Goal: Information Seeking & Learning: Learn about a topic

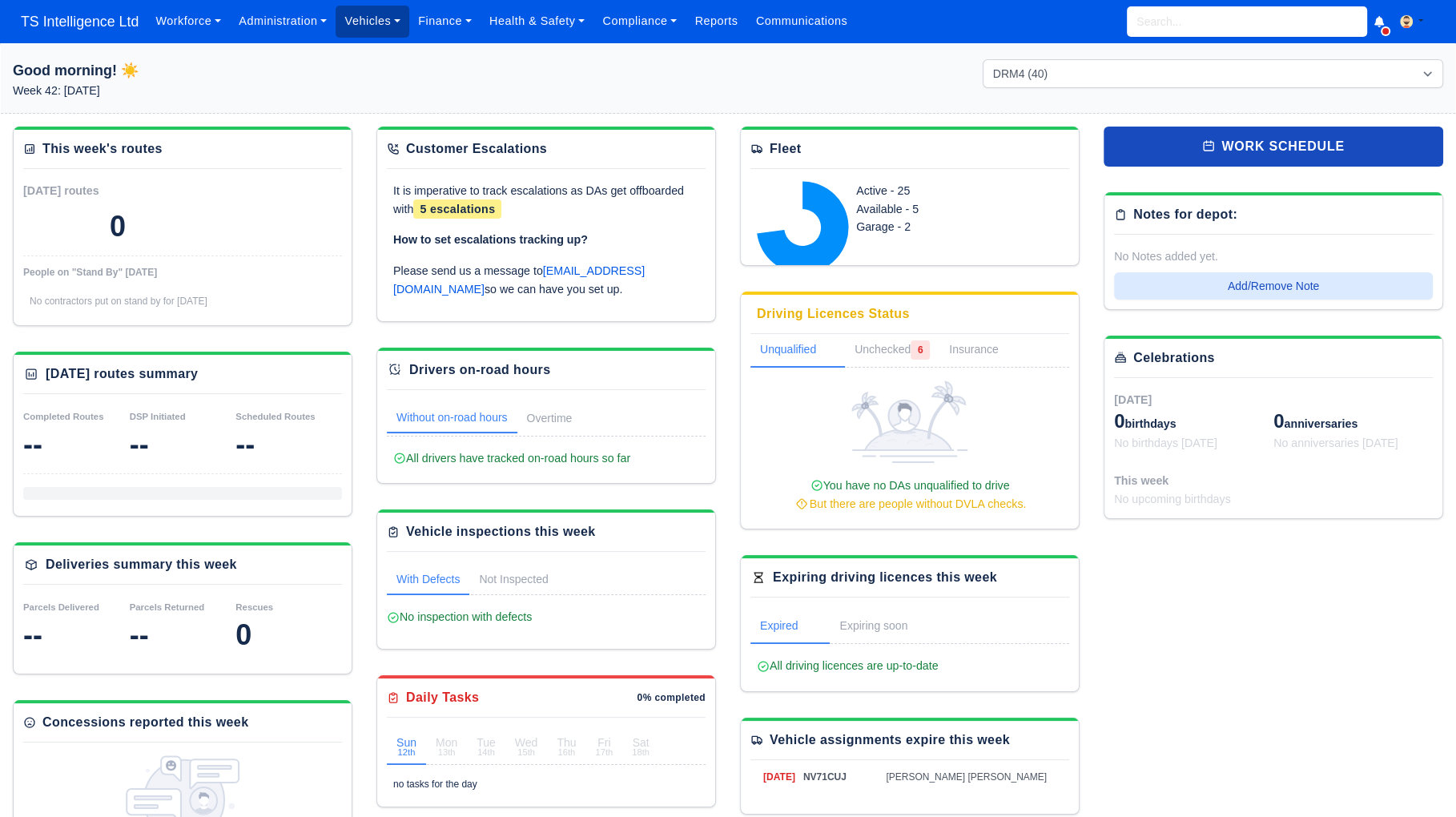
click at [379, 20] on link "Vehicles" at bounding box center [373, 21] width 74 height 31
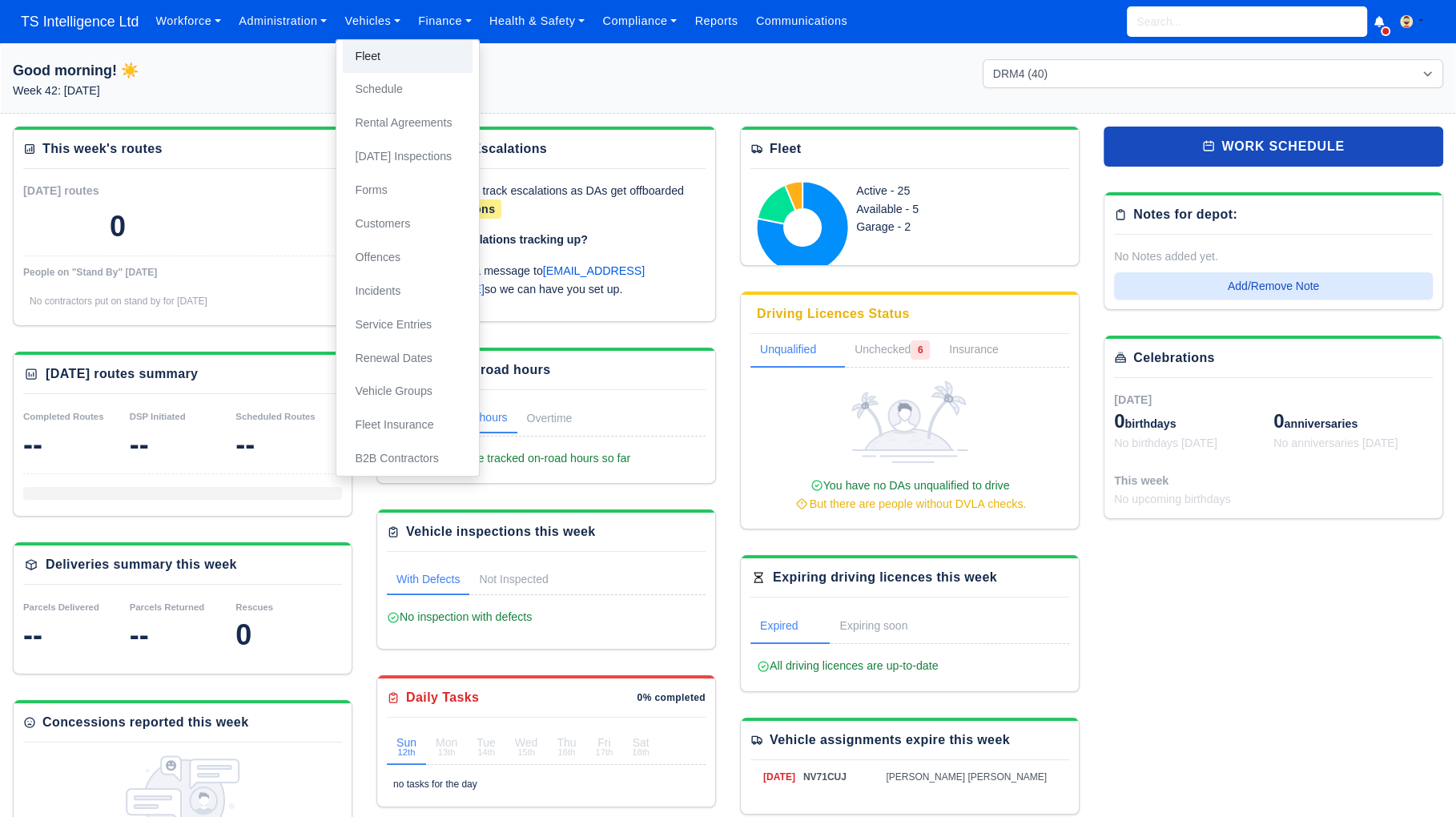
click at [377, 53] on link "Fleet" at bounding box center [407, 57] width 129 height 33
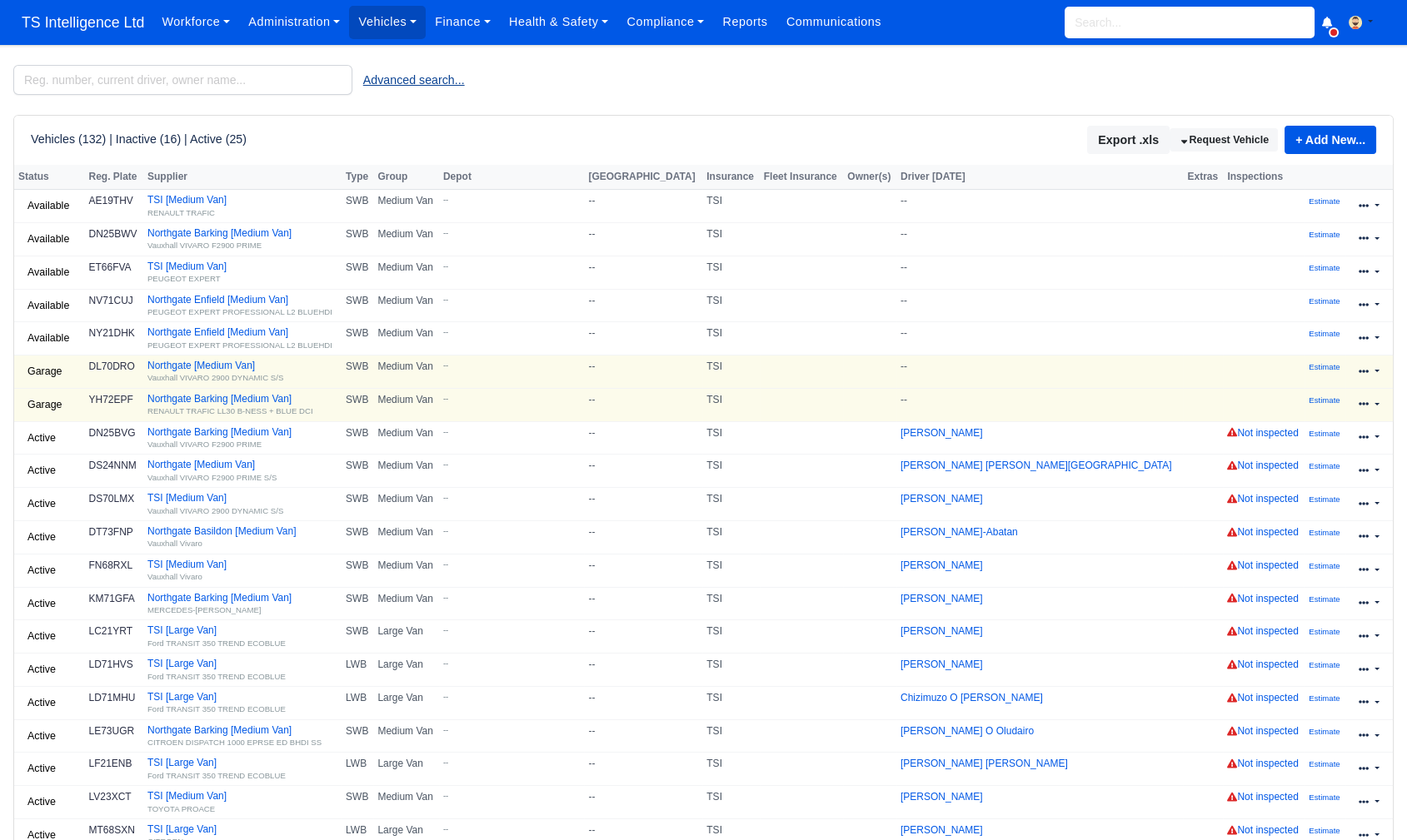
click at [461, 80] on button "Advanced search..." at bounding box center [415, 80] width 123 height 29
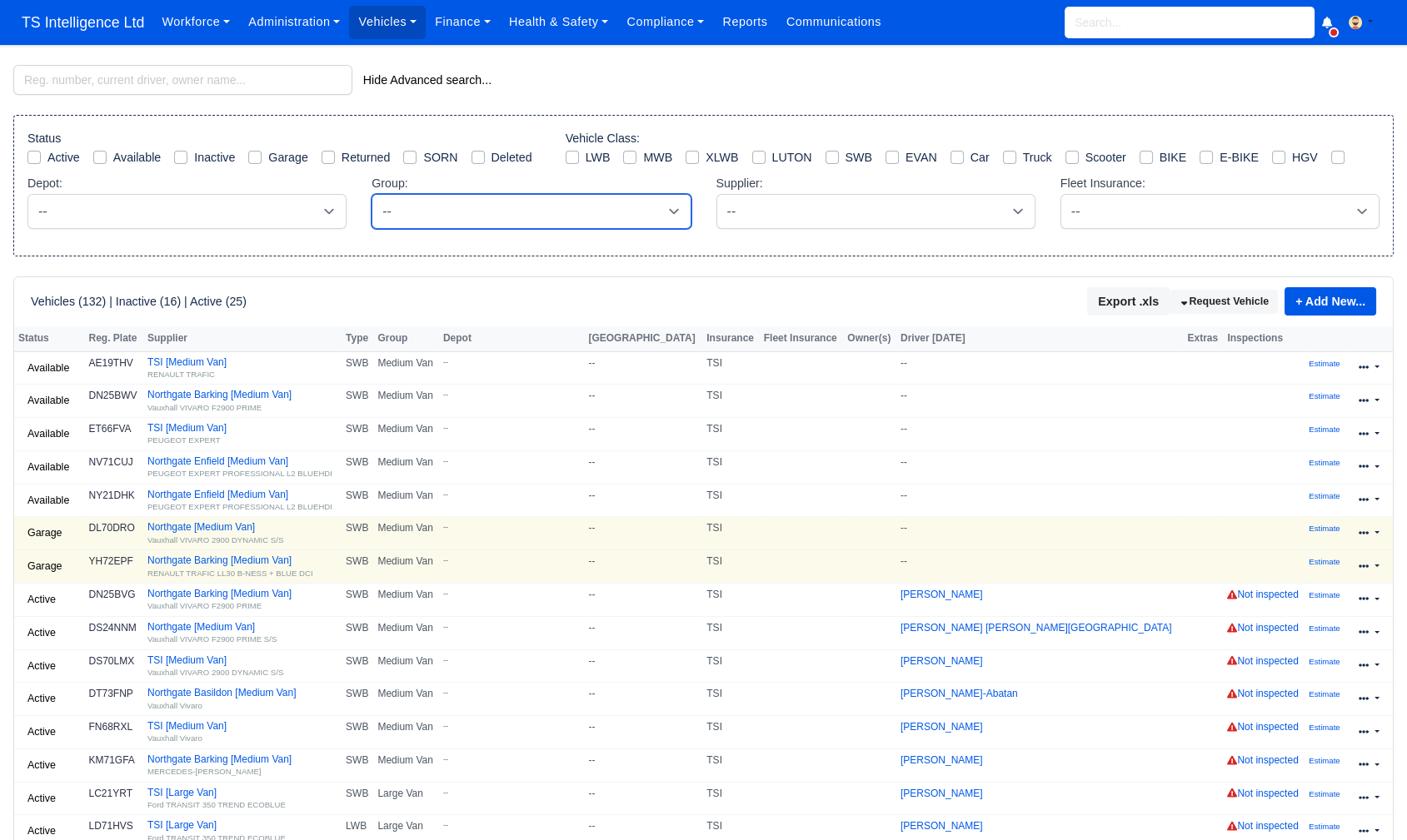
click at [633, 208] on select "-- Large Van Medium Van Van Owner" at bounding box center [531, 211] width 319 height 35
select select "1"
click at [372, 194] on select "-- Large Van Medium Van Van Owner" at bounding box center [531, 211] width 319 height 35
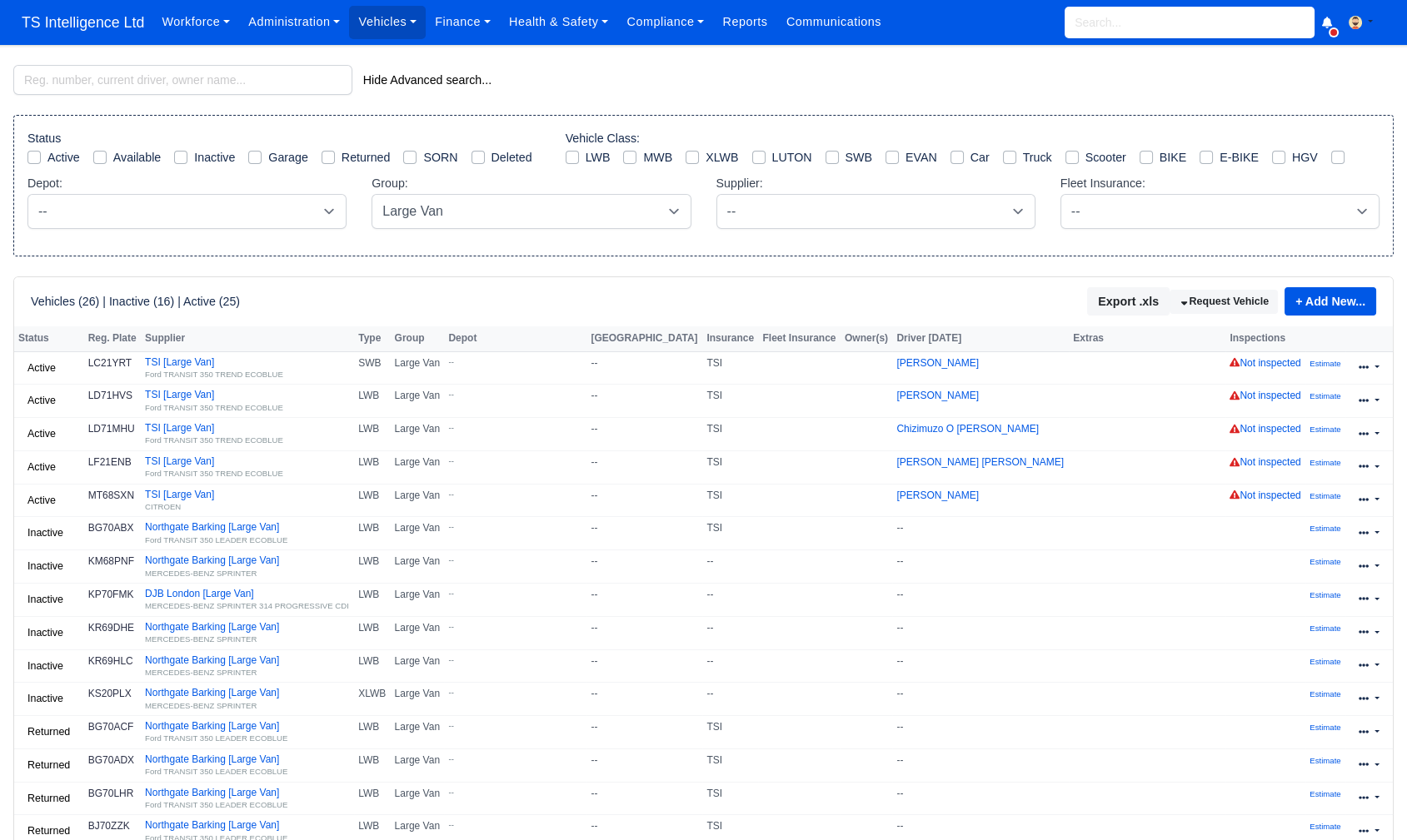
click at [48, 158] on label "Active" at bounding box center [63, 158] width 32 height 19
click at [32, 158] on input "Active" at bounding box center [34, 155] width 13 height 13
checkbox input "true"
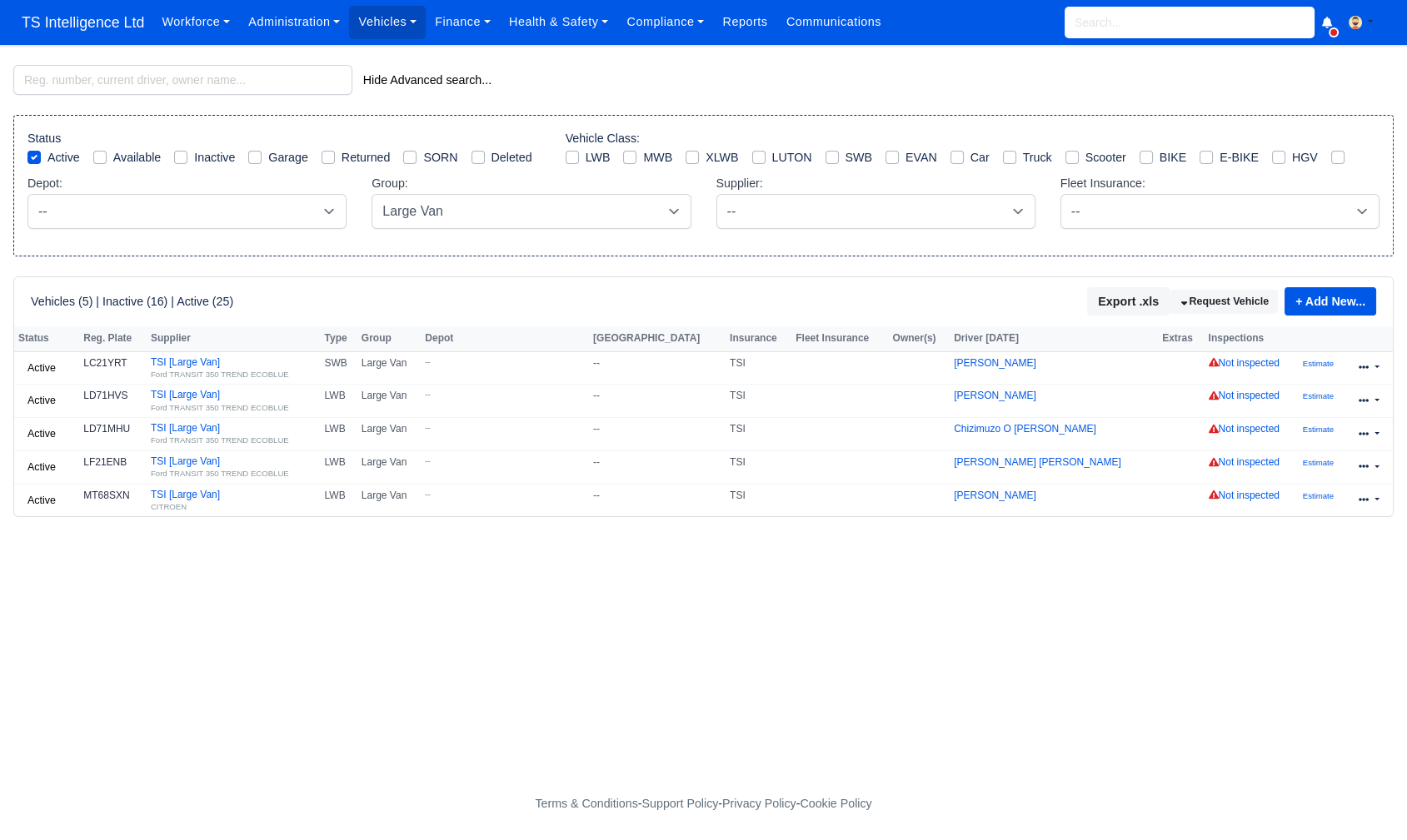
click at [113, 155] on label "Available" at bounding box center [137, 158] width 49 height 19
click at [93, 155] on input "Available" at bounding box center [99, 155] width 13 height 13
checkbox input "true"
click at [269, 158] on label "Garage" at bounding box center [288, 158] width 39 height 19
click at [261, 158] on input "Garage" at bounding box center [255, 155] width 13 height 13
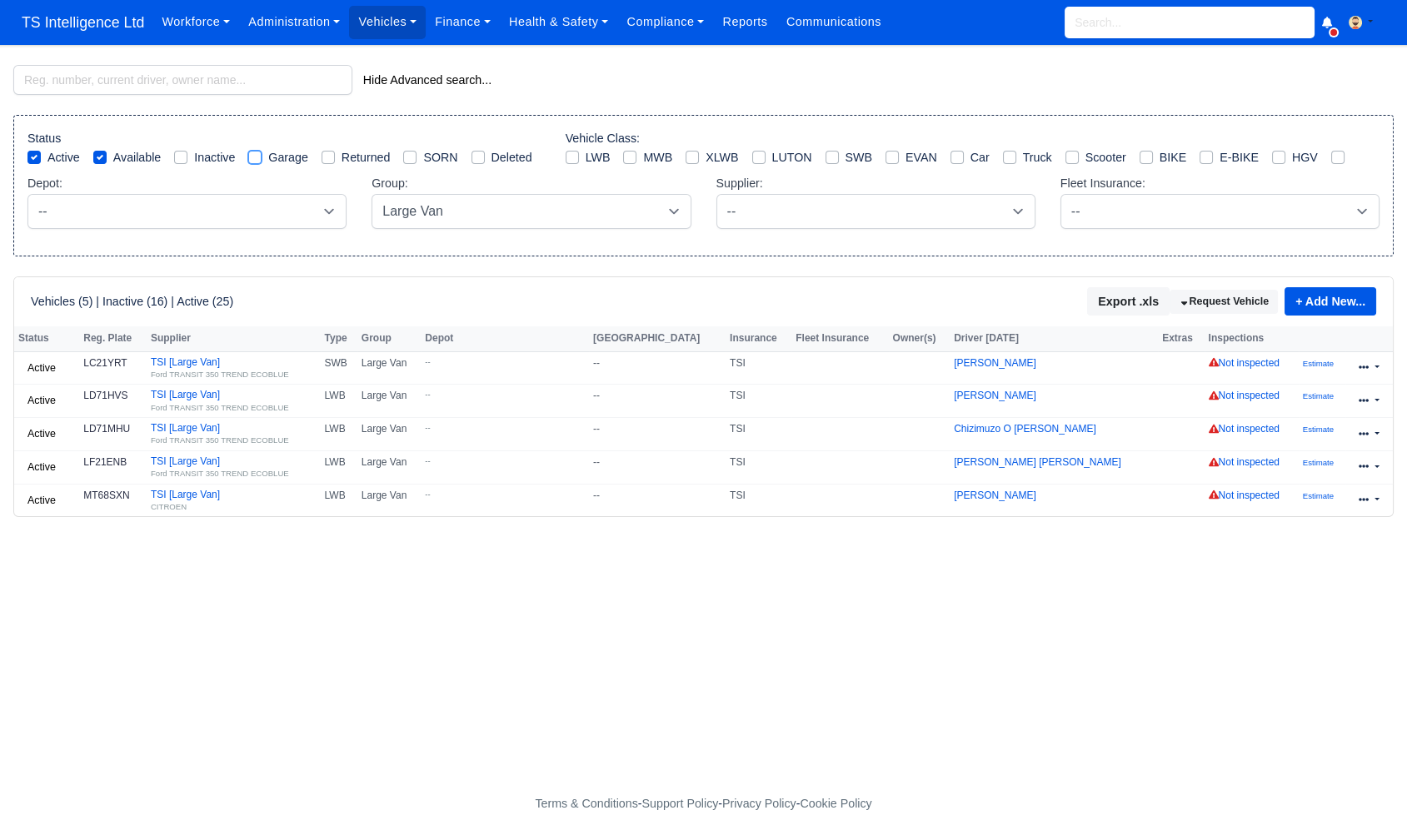
checkbox input "true"
click at [436, 205] on select "-- Large Van Medium Van Van Owner" at bounding box center [531, 211] width 319 height 35
select select "2"
click at [372, 194] on select "-- Large Van Medium Van Van Owner" at bounding box center [531, 211] width 319 height 35
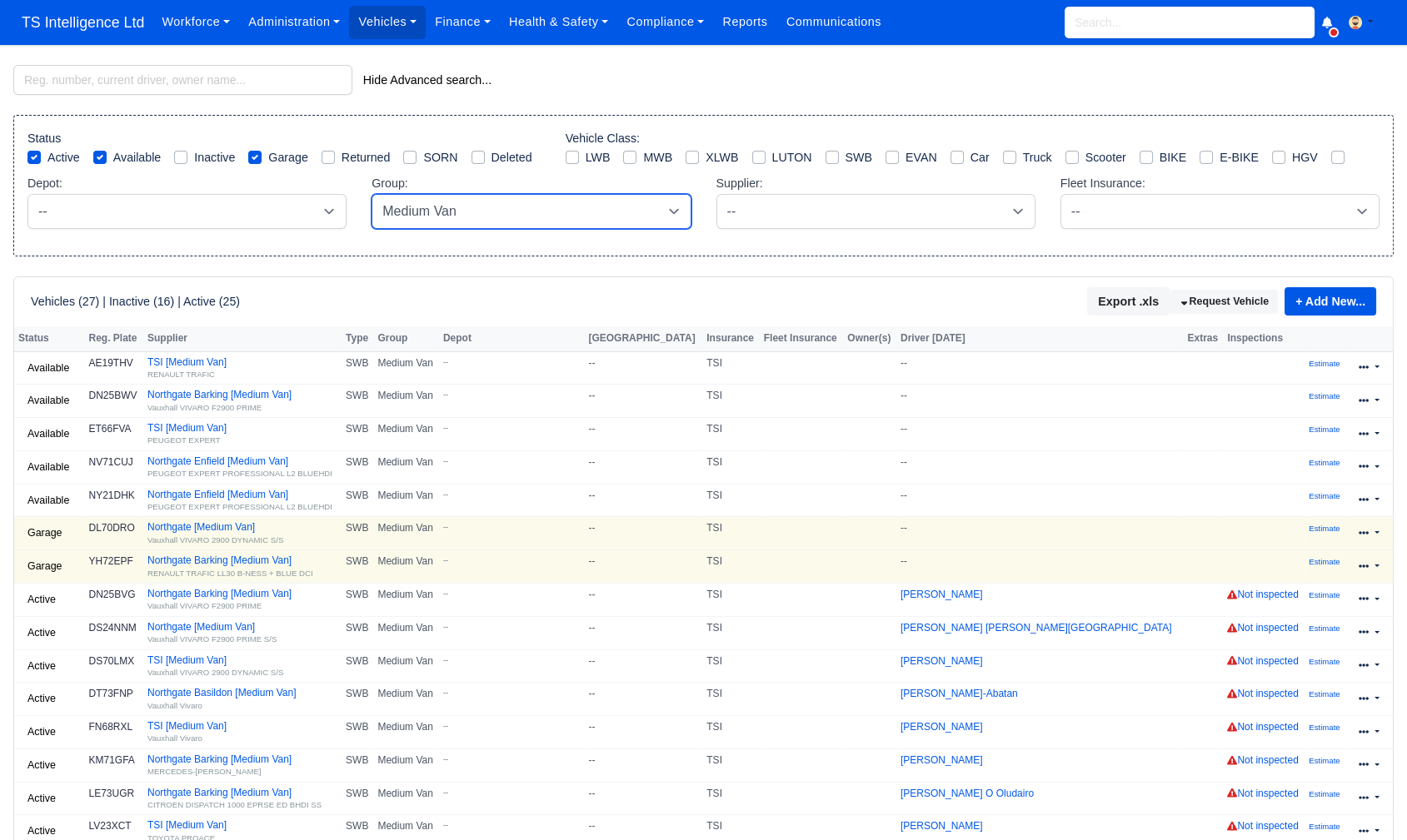
scroll to position [10, 0]
